Goal: Find specific page/section: Find specific page/section

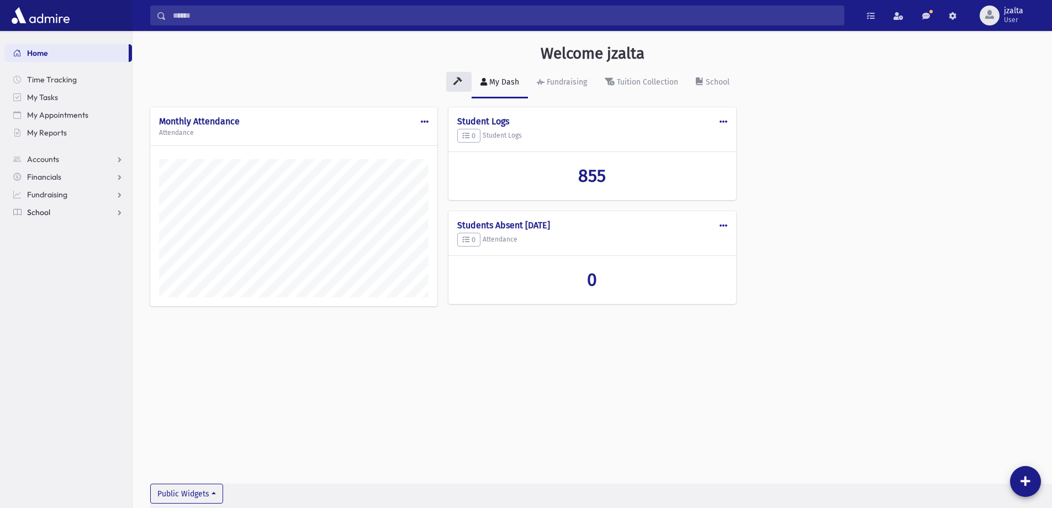
scroll to position [502, 920]
click at [90, 203] on link "School" at bounding box center [68, 212] width 128 height 18
click at [60, 229] on span "Students" at bounding box center [48, 230] width 30 height 10
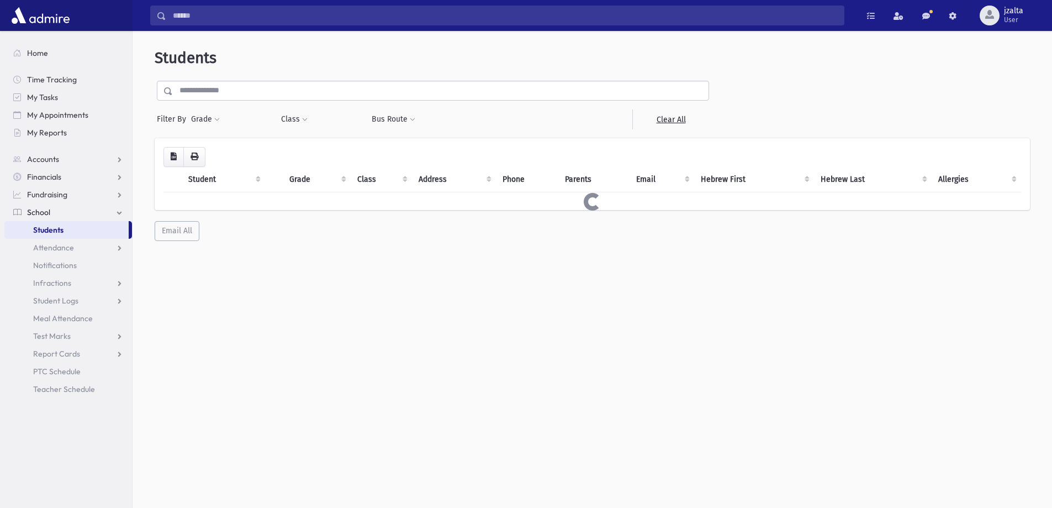
click at [315, 82] on input "text" at bounding box center [441, 91] width 536 height 20
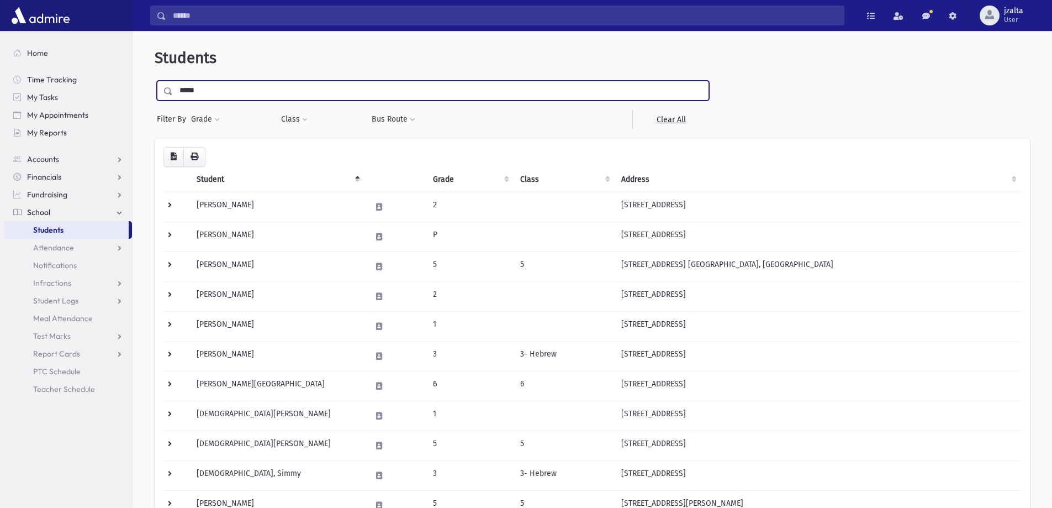
type input "*****"
click at [155, 81] on input "submit" at bounding box center [170, 88] width 31 height 15
